Goal: Task Accomplishment & Management: Use online tool/utility

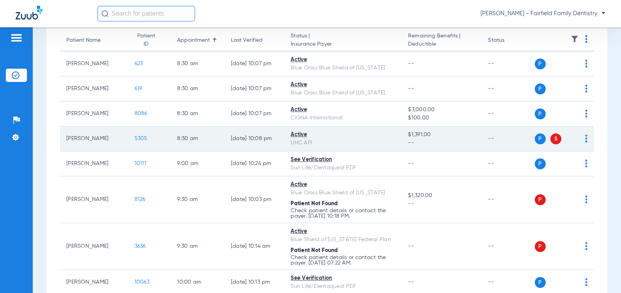
scroll to position [117, 0]
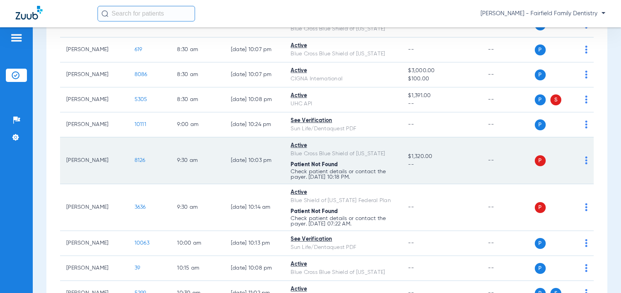
click at [586, 164] on img at bounding box center [587, 161] width 2 height 8
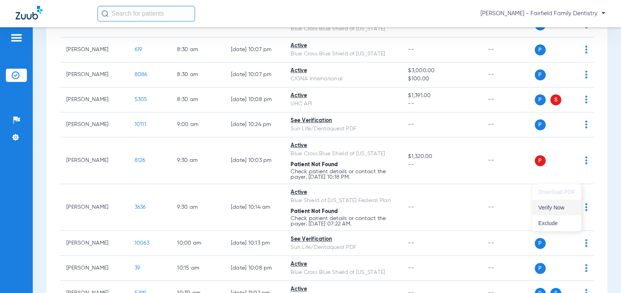
click at [551, 207] on span "Verify Now" at bounding box center [557, 207] width 37 height 5
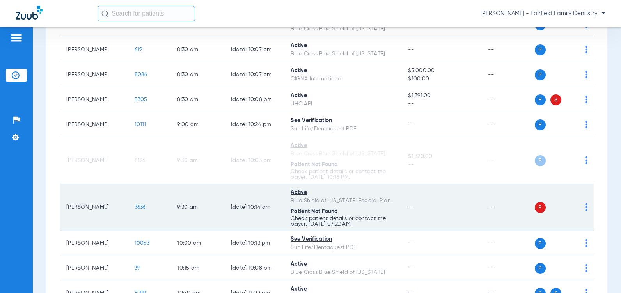
click at [586, 211] on img at bounding box center [587, 207] width 2 height 8
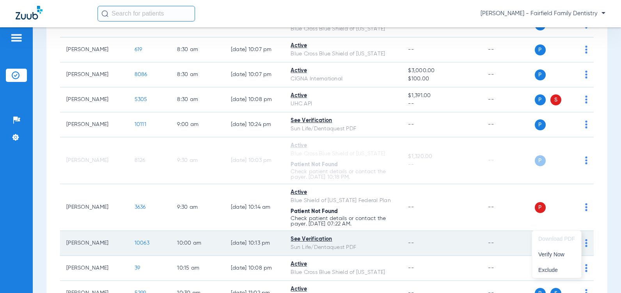
click at [554, 254] on span "Verify Now" at bounding box center [557, 254] width 37 height 5
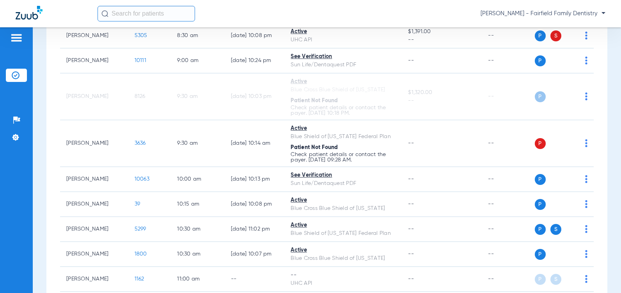
scroll to position [209, 0]
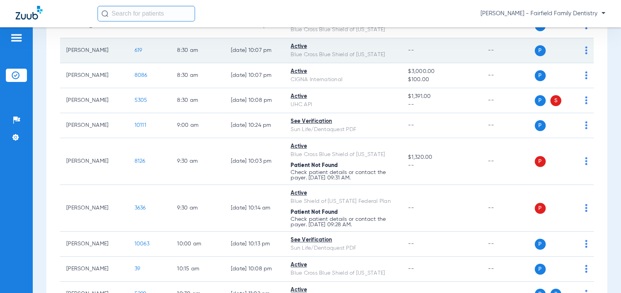
scroll to position [117, 0]
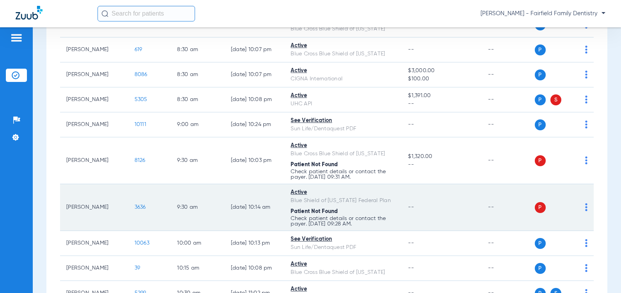
click at [135, 210] on span "3636" at bounding box center [140, 207] width 11 height 5
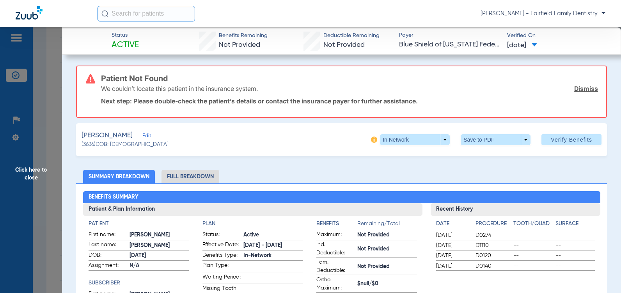
click at [148, 137] on span "Edit" at bounding box center [145, 136] width 7 height 7
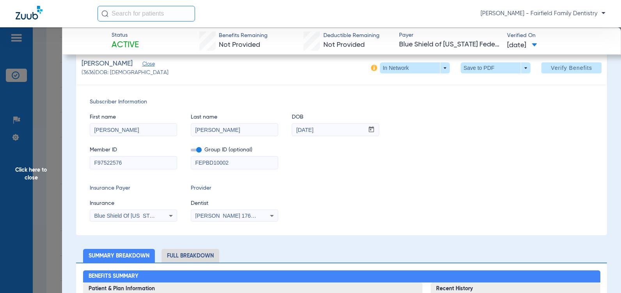
scroll to position [78, 0]
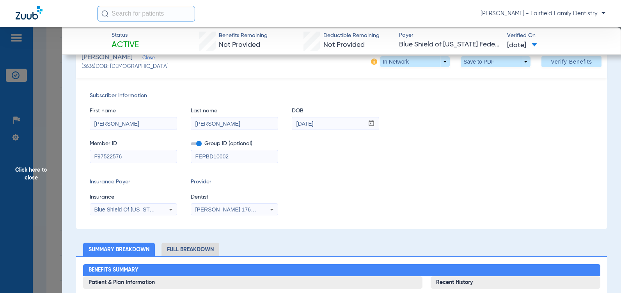
drag, startPoint x: 231, startPoint y: 154, endPoint x: 171, endPoint y: 153, distance: 60.5
click at [171, 153] on div "Member ID F97522576 Group ID (optional) FEPBD10002" at bounding box center [342, 148] width 504 height 30
click at [198, 145] on span at bounding box center [196, 143] width 11 height 3
click at [191, 145] on input "checkbox" at bounding box center [191, 145] width 0 height 0
click at [198, 144] on span at bounding box center [196, 143] width 11 height 3
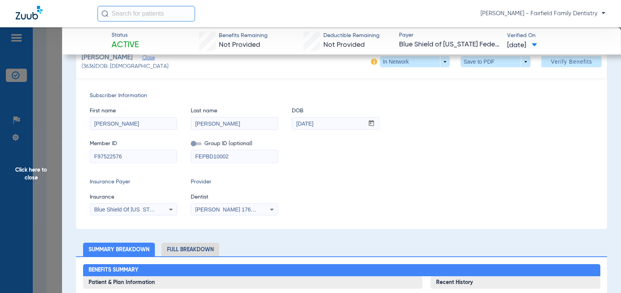
click at [191, 145] on input "checkbox" at bounding box center [191, 145] width 0 height 0
drag, startPoint x: 230, startPoint y: 157, endPoint x: 118, endPoint y: 155, distance: 112.4
click at [118, 155] on div "Member ID F97522576 Group ID (optional) FEPBD10002" at bounding box center [342, 148] width 504 height 30
click at [563, 60] on span "Verify Benefits" at bounding box center [571, 62] width 41 height 6
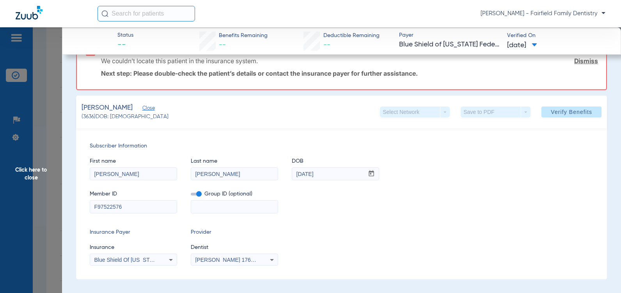
scroll to position [0, 0]
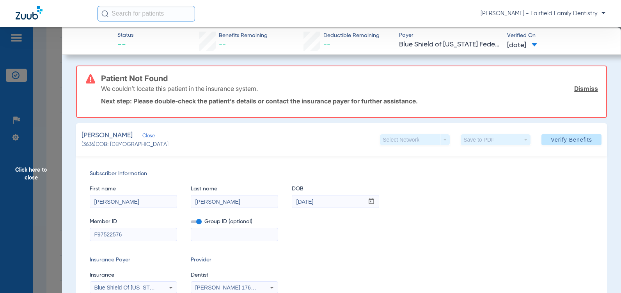
click at [578, 92] on link "Dismiss" at bounding box center [587, 89] width 24 height 8
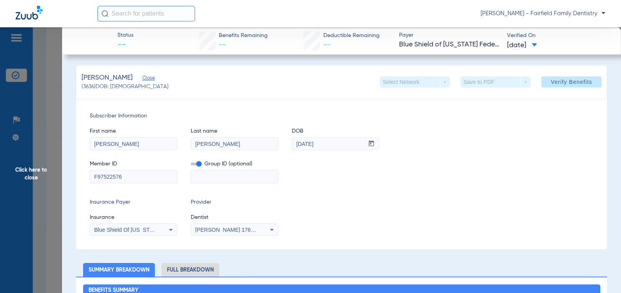
click at [217, 148] on input "Furtick" at bounding box center [234, 144] width 87 height 12
click at [336, 200] on div "Insurance Payer Insurance Blue Shield Of California Federal Plan Provider Denti…" at bounding box center [342, 216] width 504 height 37
click at [203, 145] on input "Furick" at bounding box center [234, 144] width 87 height 12
type input "Furtick"
click at [515, 221] on div "Insurance Payer Insurance Blue Shield Of California Federal Plan Provider Denti…" at bounding box center [342, 216] width 504 height 37
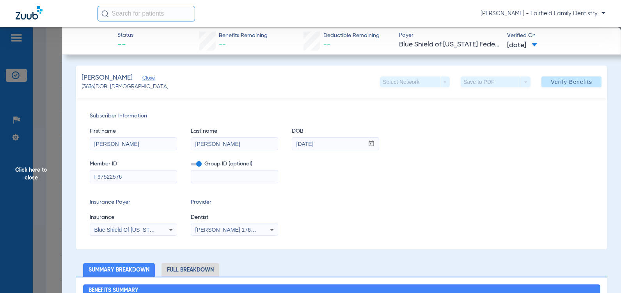
click at [30, 180] on span "Click here to close" at bounding box center [31, 173] width 62 height 293
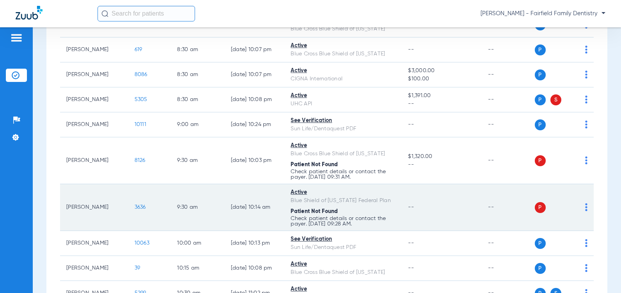
click at [579, 213] on div "P S" at bounding box center [561, 207] width 53 height 11
click at [583, 224] on td "P S" at bounding box center [564, 207] width 59 height 47
click at [586, 211] on img at bounding box center [587, 207] width 2 height 8
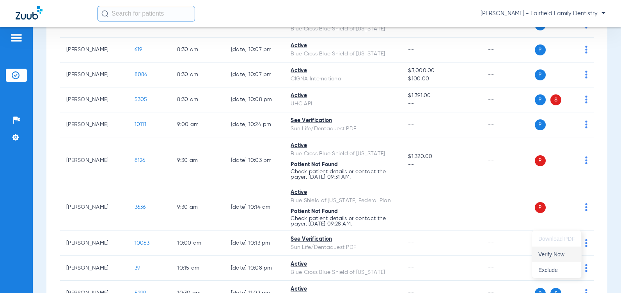
click at [550, 253] on span "Verify Now" at bounding box center [557, 254] width 37 height 5
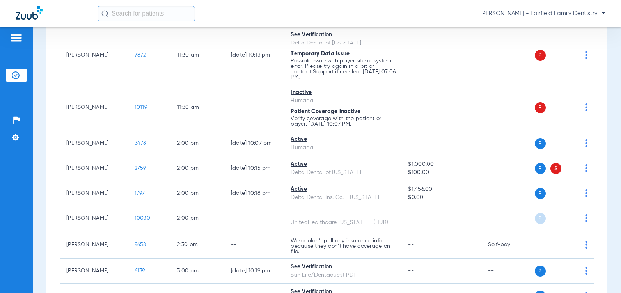
scroll to position [507, 0]
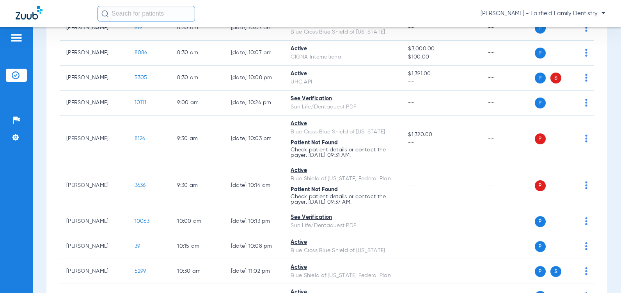
scroll to position [156, 0]
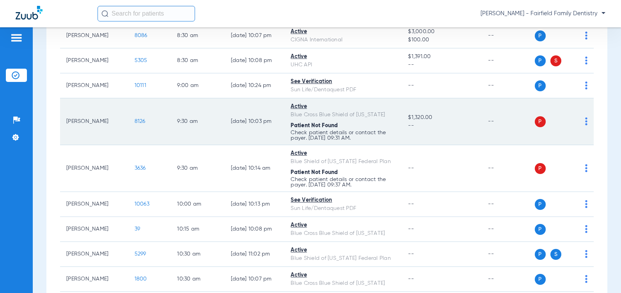
click at [135, 124] on span "8126" at bounding box center [140, 121] width 11 height 5
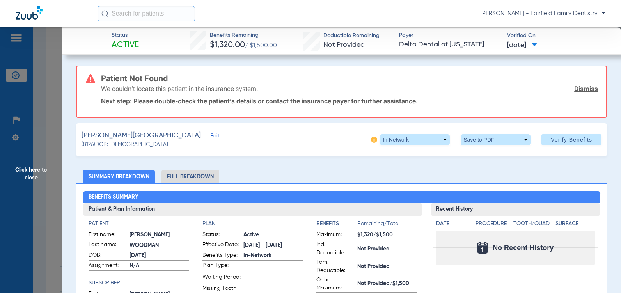
click at [577, 93] on div "We couldn’t locate this patient in the insurance system. Dismiss" at bounding box center [349, 88] width 497 height 20
click at [581, 90] on link "Dismiss" at bounding box center [587, 89] width 24 height 8
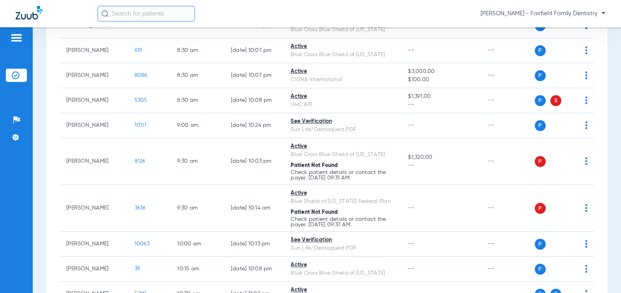
scroll to position [117, 0]
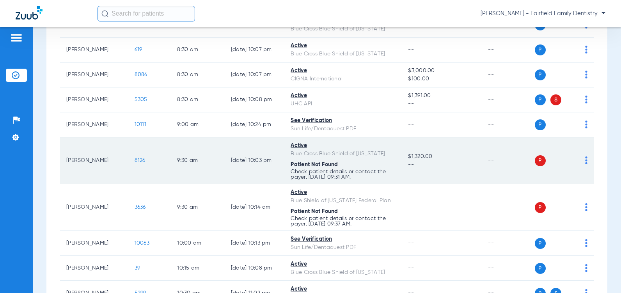
click at [135, 163] on span "8126" at bounding box center [140, 160] width 11 height 5
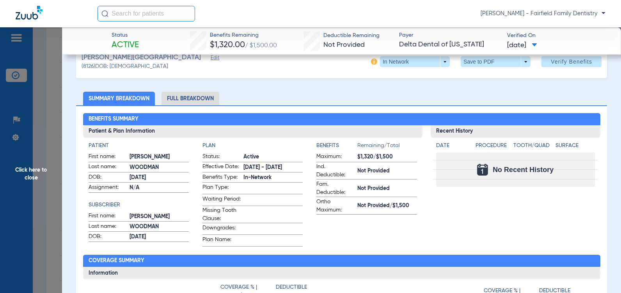
scroll to position [39, 0]
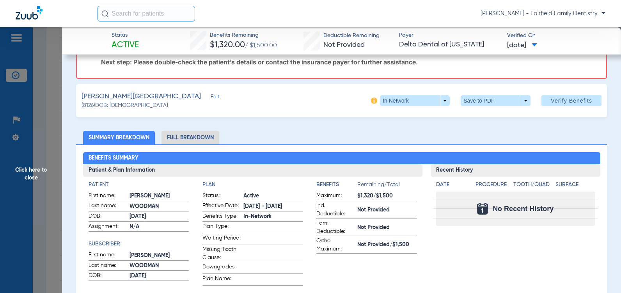
click at [211, 98] on span "Edit" at bounding box center [214, 97] width 7 height 7
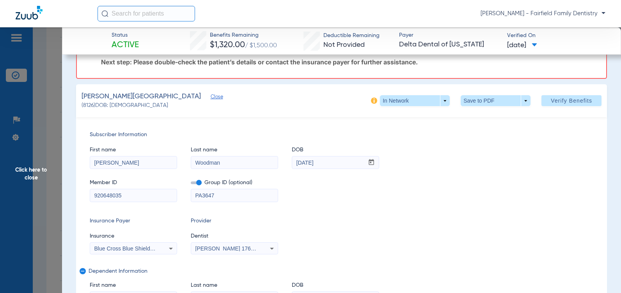
click at [170, 248] on icon at bounding box center [171, 249] width 4 height 2
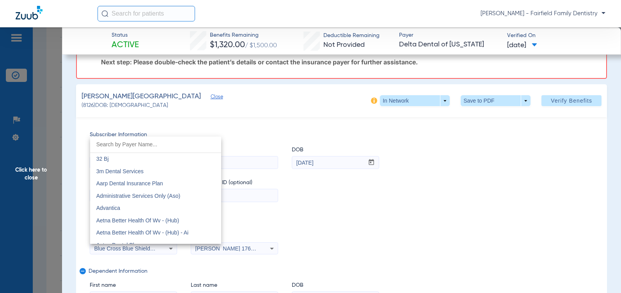
scroll to position [598, 0]
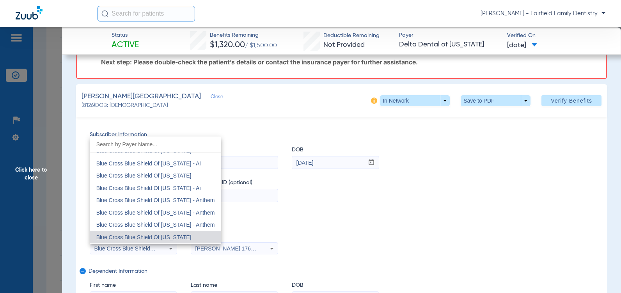
click at [327, 213] on div at bounding box center [310, 146] width 621 height 293
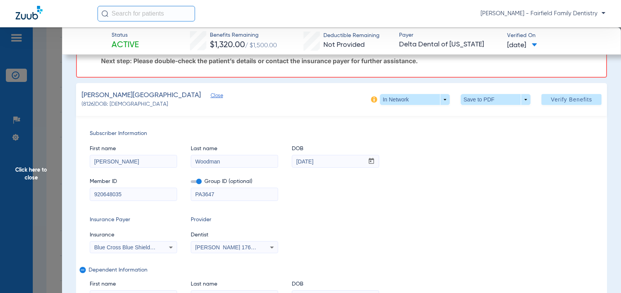
scroll to position [39, 0]
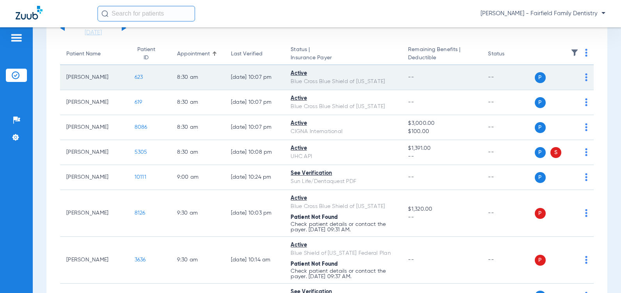
scroll to position [117, 0]
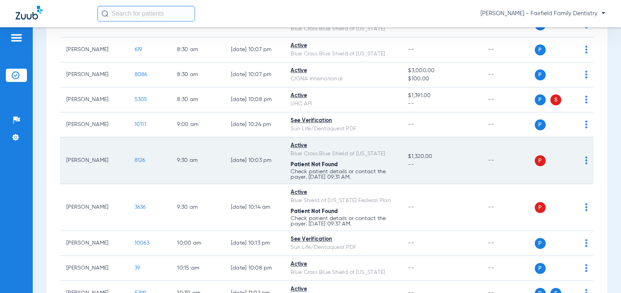
click at [135, 163] on span "8126" at bounding box center [140, 160] width 11 height 5
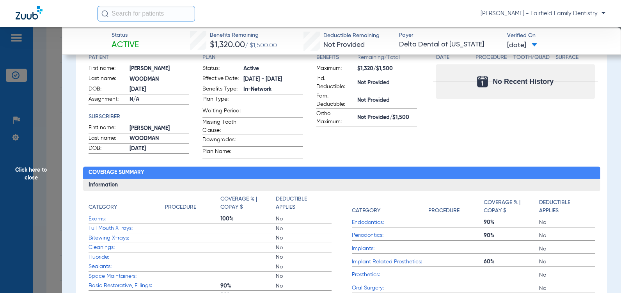
scroll to position [0, 0]
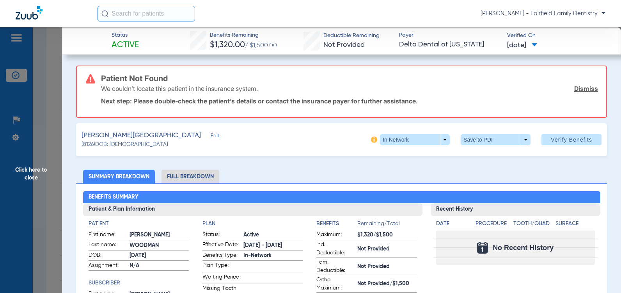
click at [579, 91] on link "Dismiss" at bounding box center [587, 89] width 24 height 8
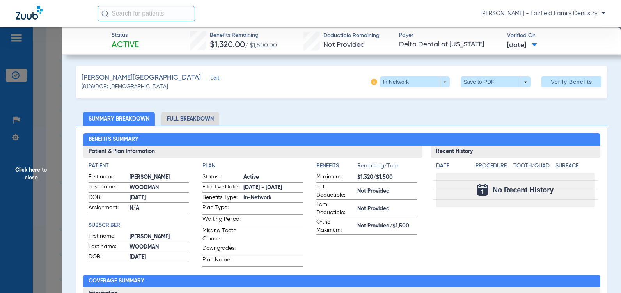
click at [211, 80] on span "Edit" at bounding box center [214, 78] width 7 height 7
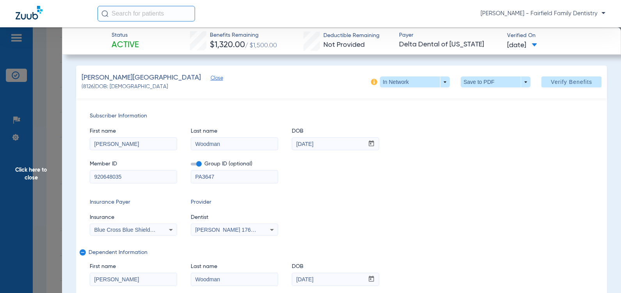
click at [170, 229] on icon at bounding box center [171, 230] width 4 height 2
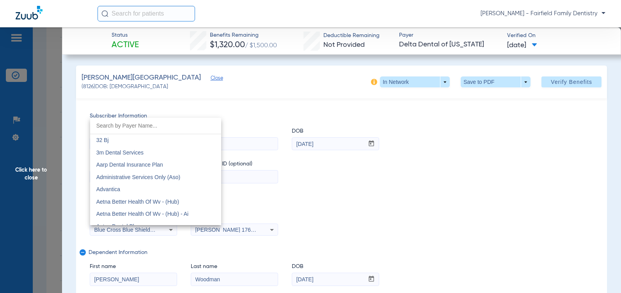
scroll to position [598, 0]
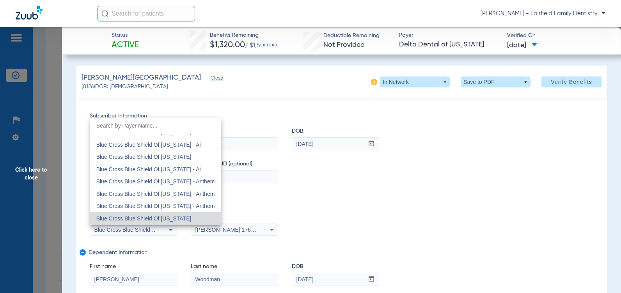
click at [166, 221] on span "Blue Cross Blue Shield Of Illinois" at bounding box center [143, 218] width 95 height 6
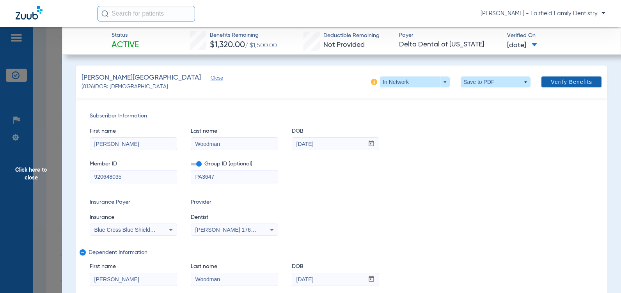
click at [560, 80] on span "Verify Benefits" at bounding box center [571, 82] width 41 height 6
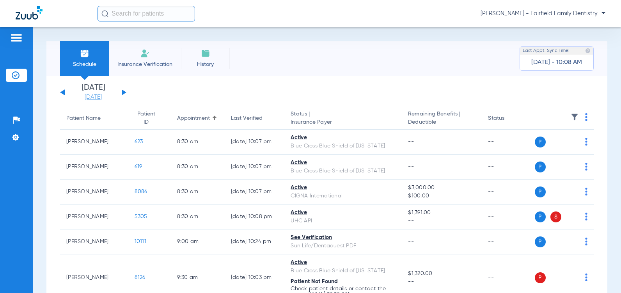
click at [90, 98] on link "[DATE]" at bounding box center [93, 97] width 47 height 8
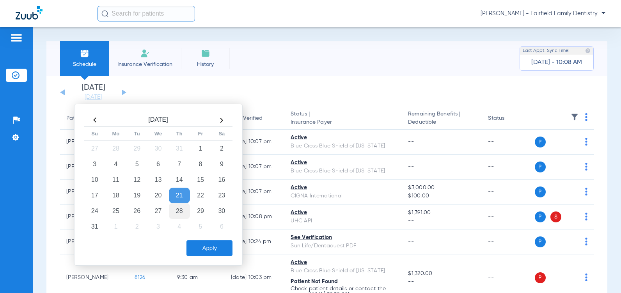
click at [180, 211] on td "28" at bounding box center [179, 211] width 21 height 16
click at [205, 249] on button "Apply" at bounding box center [210, 248] width 46 height 16
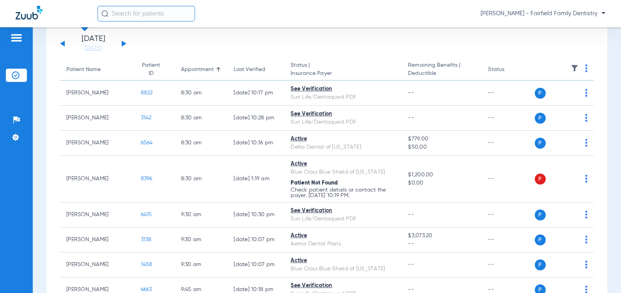
scroll to position [15, 0]
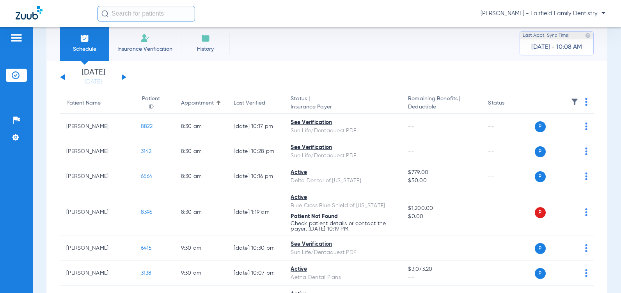
click at [63, 76] on button at bounding box center [62, 77] width 5 height 6
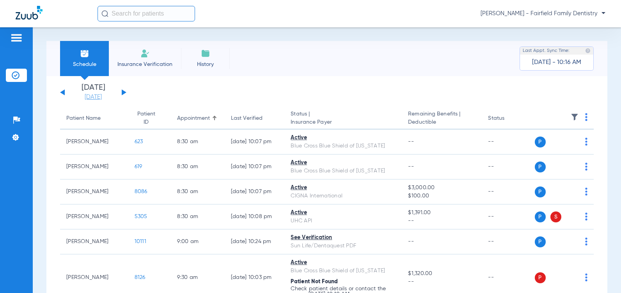
click at [89, 98] on link "[DATE]" at bounding box center [93, 97] width 47 height 8
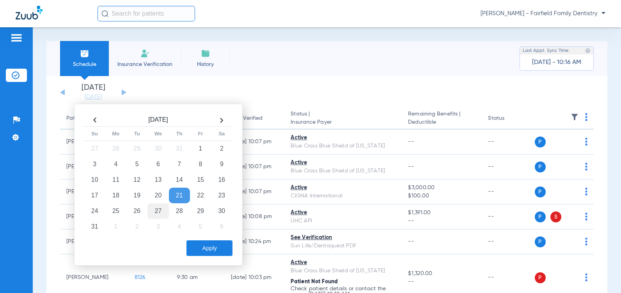
click at [157, 212] on td "27" at bounding box center [158, 211] width 21 height 16
click at [210, 249] on button "Apply" at bounding box center [210, 248] width 46 height 16
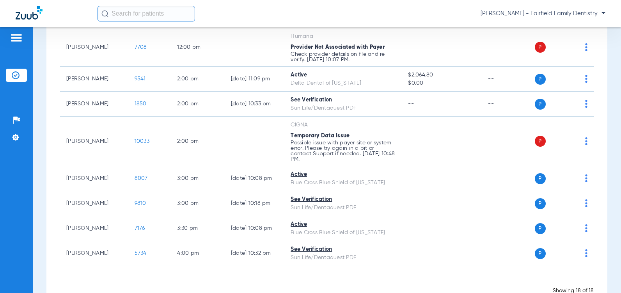
scroll to position [357, 0]
